Goal: Navigation & Orientation: Find specific page/section

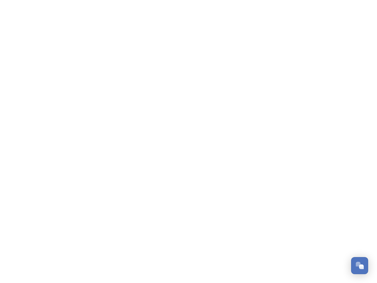
click at [360, 265] on div "Open Chat" at bounding box center [361, 266] width 5 height 5
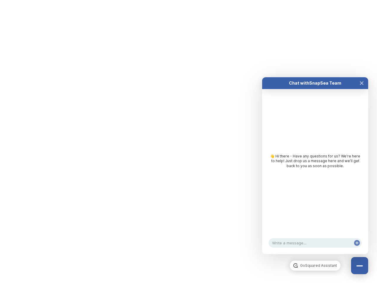
click at [362, 200] on div "👋 Hi there - Have any questions for us? We’re here to help! Just drop us a mess…" at bounding box center [315, 162] width 106 height 147
click at [315, 0] on html "/p/collection/tempest/tourism-academy-2025 Dismiss GoSquared Assistant Chat wit…" at bounding box center [188, 0] width 377 height 0
click at [315, 171] on div "👋 Hi there - Have any questions for us? We’re here to help! Just drop us a mess…" at bounding box center [315, 162] width 106 height 147
click at [362, 89] on div "👋 Hi there - Have any questions for us? We’re here to help! Just drop us a mess…" at bounding box center [315, 162] width 106 height 147
click at [357, 249] on div "Chat with SnapSea Team GoSquared Assistant 👋 Hi there - Have any questions for …" at bounding box center [315, 165] width 106 height 177
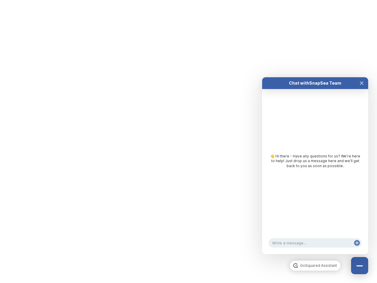
click at [357, 249] on div "Chat with SnapSea Team GoSquared Assistant 👋 Hi there - Have any questions for …" at bounding box center [315, 165] width 106 height 177
click at [189, 0] on html "/p/collection/tempest/tourism-academy-2025 Dismiss GoSquared Assistant Chat wit…" at bounding box center [188, 0] width 377 height 0
click at [184, 0] on html "/p/collection/tempest/tourism-academy-2025 Dismiss GoSquared Assistant Chat wit…" at bounding box center [188, 0] width 377 height 0
